Goal: Transaction & Acquisition: Purchase product/service

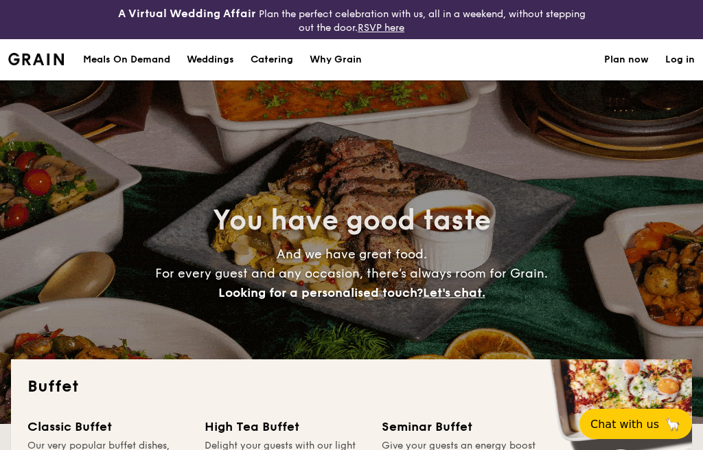
select select
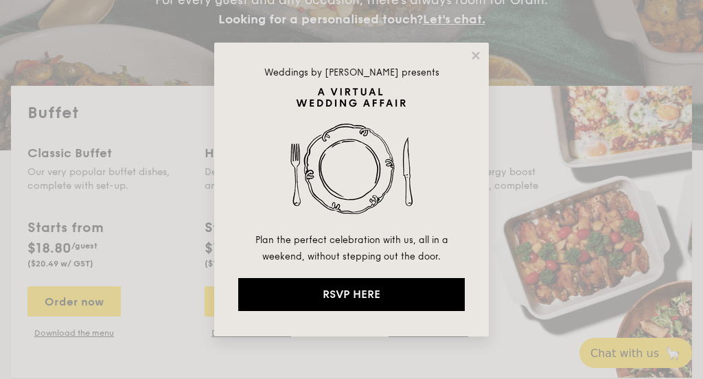
scroll to position [280, 0]
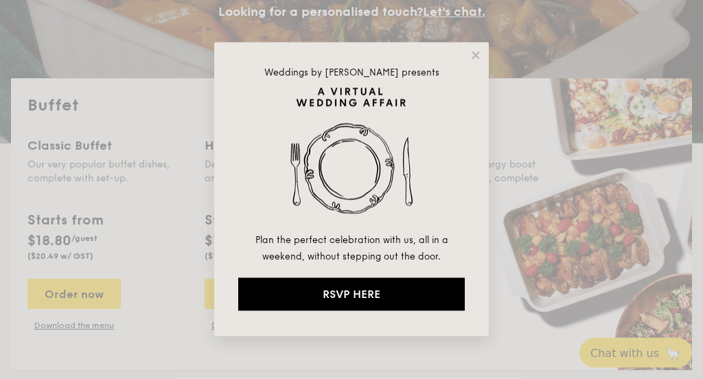
click at [474, 58] on icon at bounding box center [476, 55] width 12 height 12
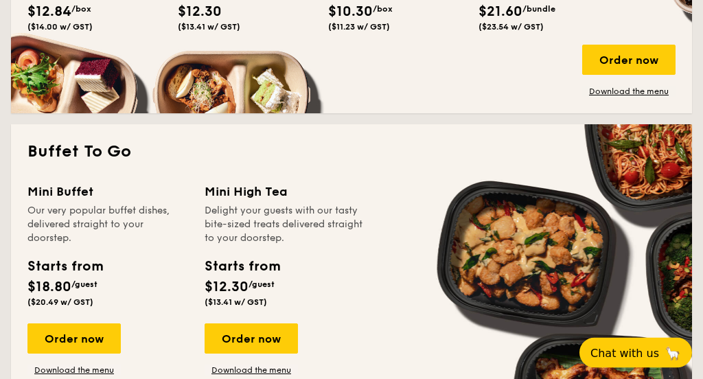
scroll to position [851, 0]
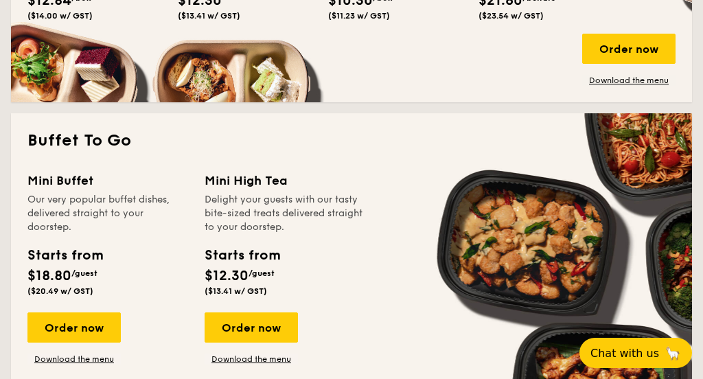
click at [88, 324] on div "Order now" at bounding box center [73, 327] width 93 height 30
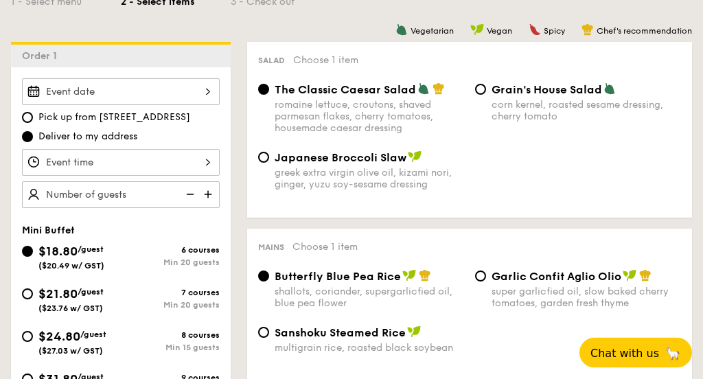
scroll to position [384, 0]
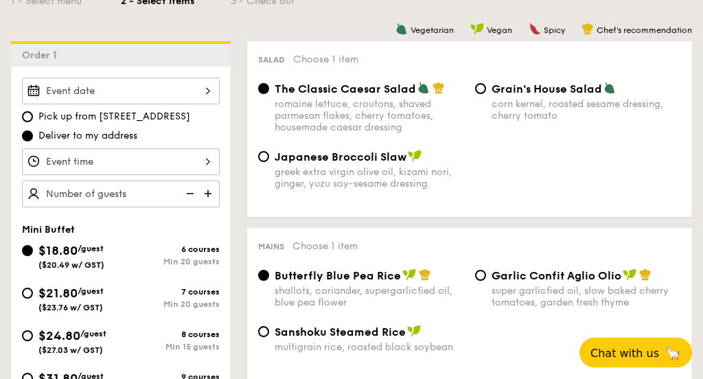
click at [27, 384] on input "$31.80 /guest ($34.66 w/ GST) 9 courses Min 10 guests" at bounding box center [27, 378] width 11 height 11
radio input "true"
radio input "false"
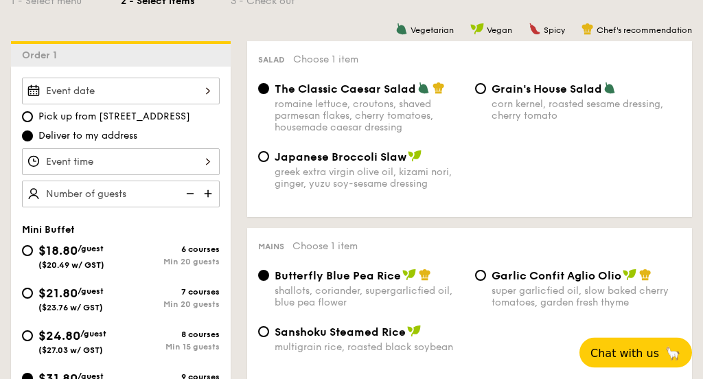
radio input "true"
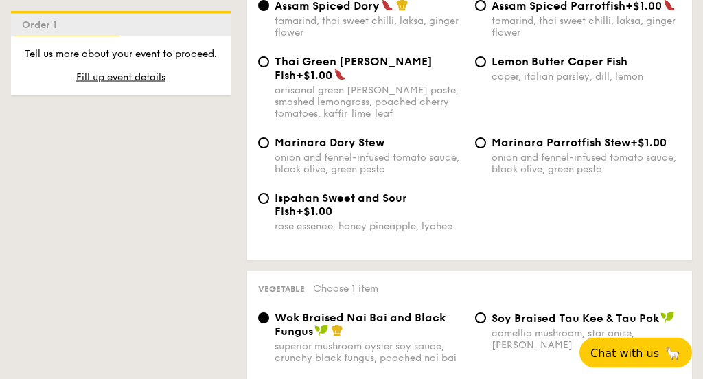
scroll to position [1726, 0]
